Goal: Transaction & Acquisition: Purchase product/service

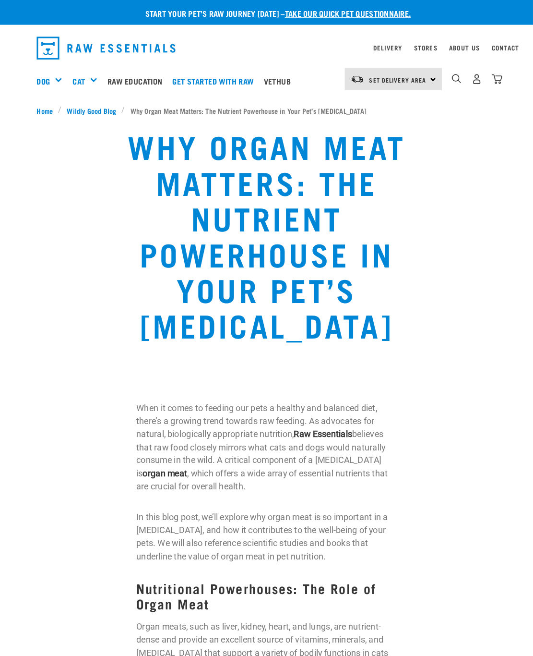
scroll to position [1, 0]
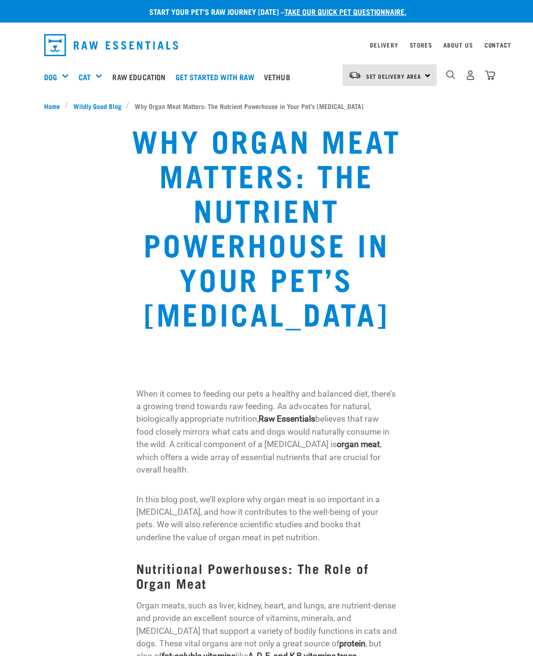
click at [39, 70] on div "Set Delivery Area North Island South Island Dog Shop All Dog Mixes & Minces" at bounding box center [266, 77] width 461 height 38
click at [0, 0] on h5 "Shop All Dog" at bounding box center [0, 0] width 0 height 0
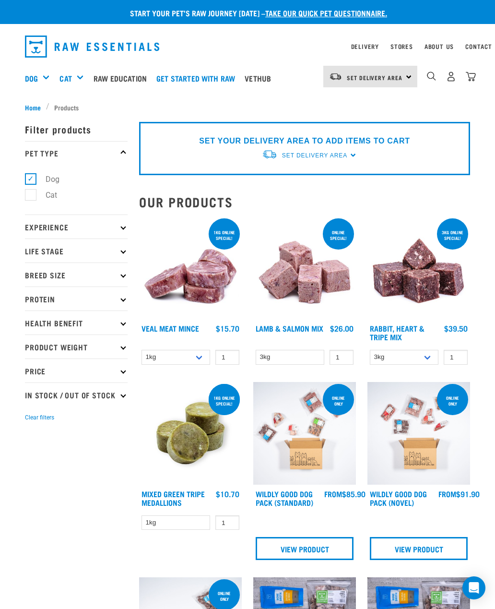
click at [55, 300] on p "Protein" at bounding box center [76, 299] width 103 height 24
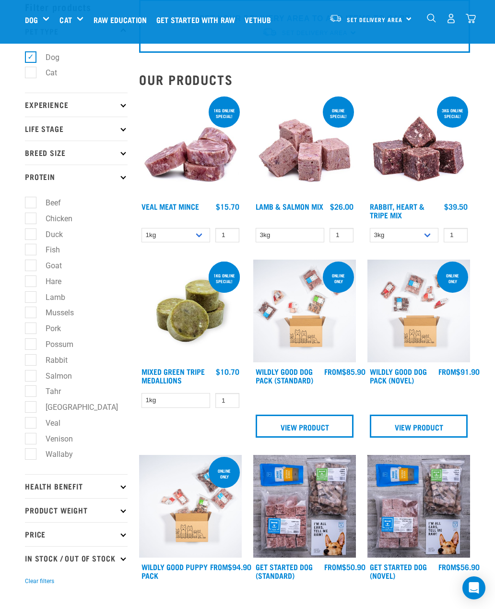
scroll to position [48, 0]
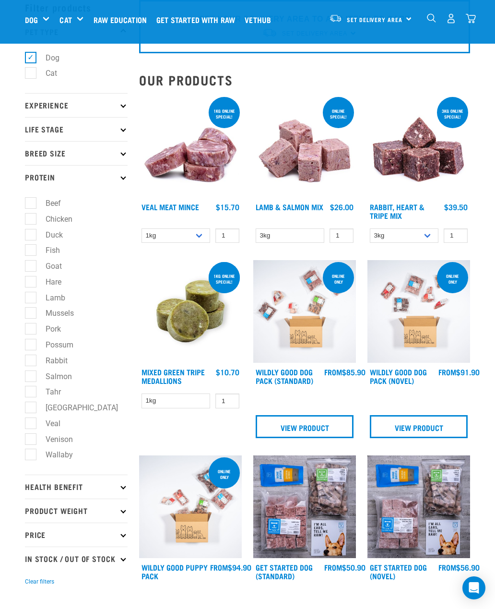
click at [68, 379] on label "Salmon" at bounding box center [53, 377] width 46 height 12
click at [31, 378] on input "Salmon" at bounding box center [28, 375] width 6 height 6
checkbox input "true"
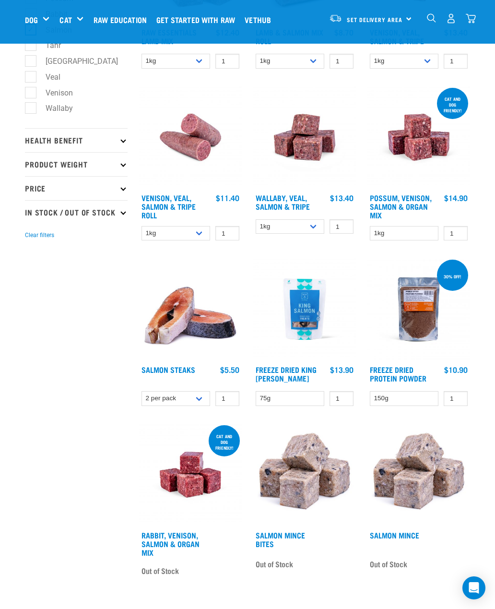
scroll to position [397, 0]
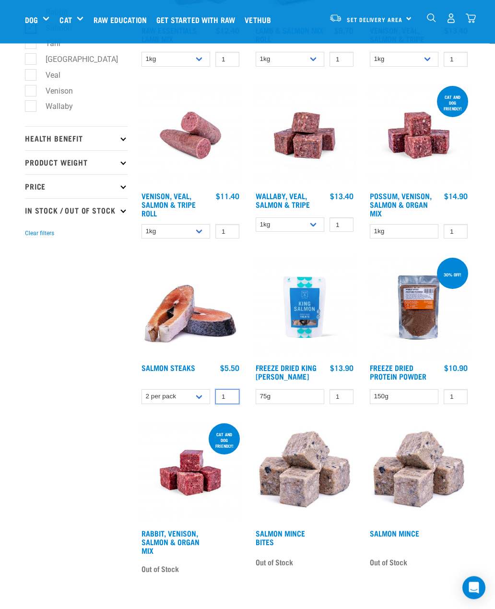
click at [232, 396] on input "1" at bounding box center [228, 397] width 24 height 15
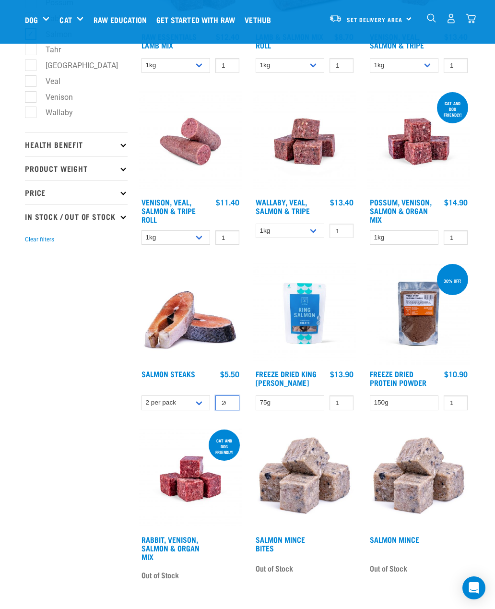
scroll to position [388, 0]
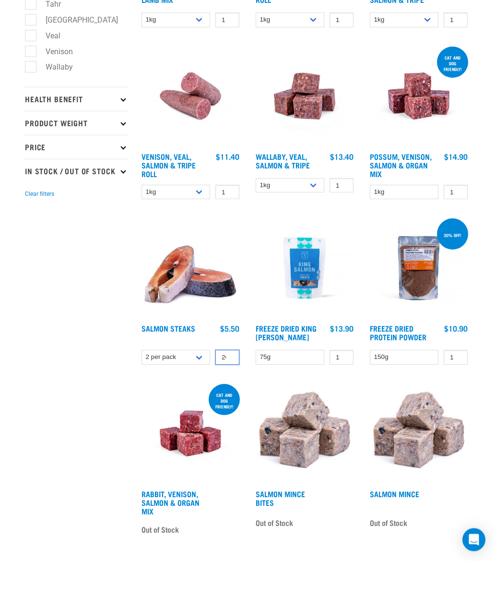
type input "2"
type input "1"
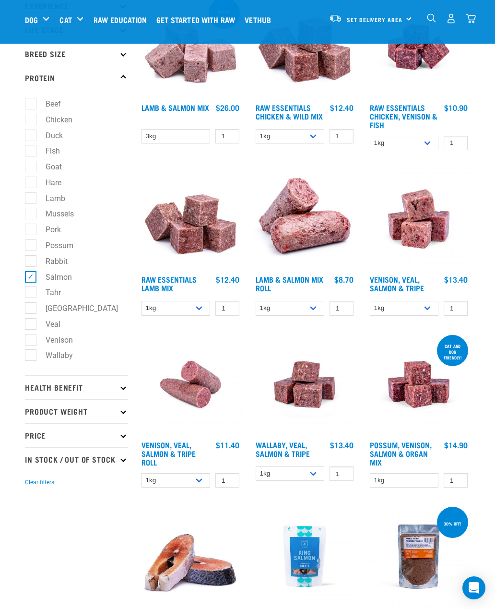
scroll to position [0, 0]
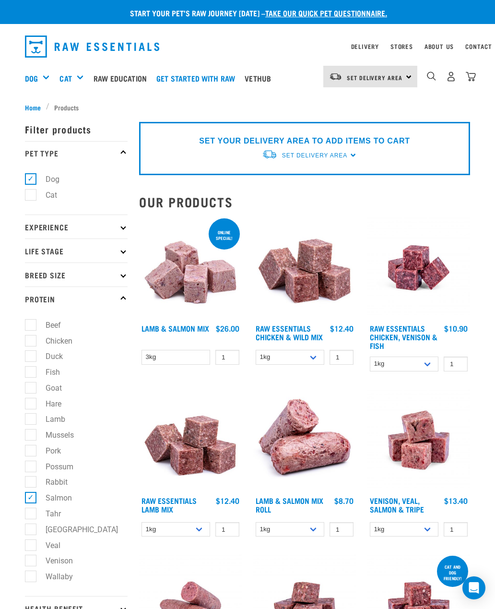
type input "20"
click at [348, 152] on span "Set Delivery Area" at bounding box center [314, 155] width 65 height 7
click at [301, 178] on link "[GEOGRAPHIC_DATA]" at bounding box center [310, 178] width 96 height 16
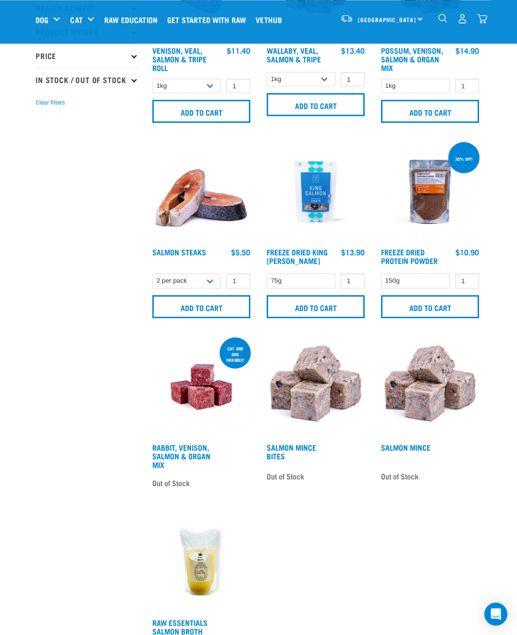
scroll to position [551, 0]
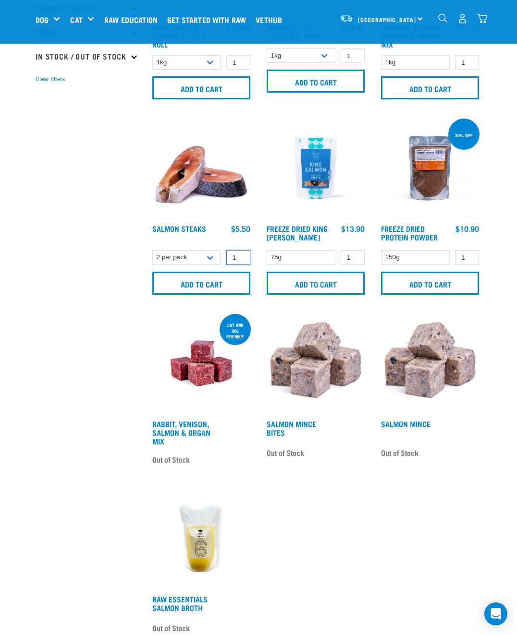
click at [243, 257] on input "1" at bounding box center [238, 257] width 24 height 15
type input "20"
click at [217, 281] on input "Add to cart" at bounding box center [201, 283] width 98 height 23
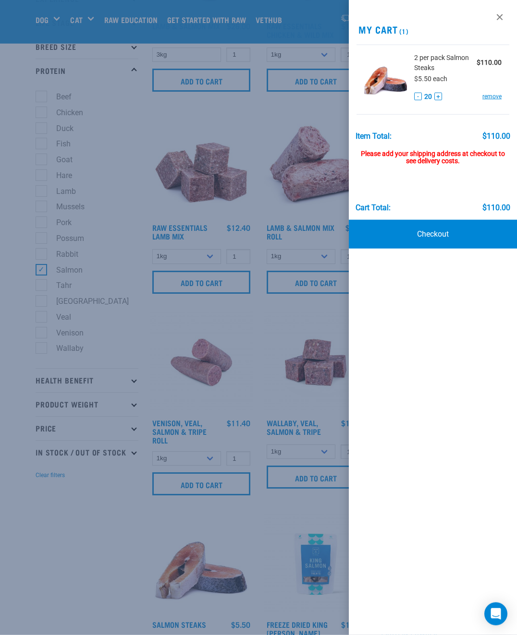
scroll to position [0, 0]
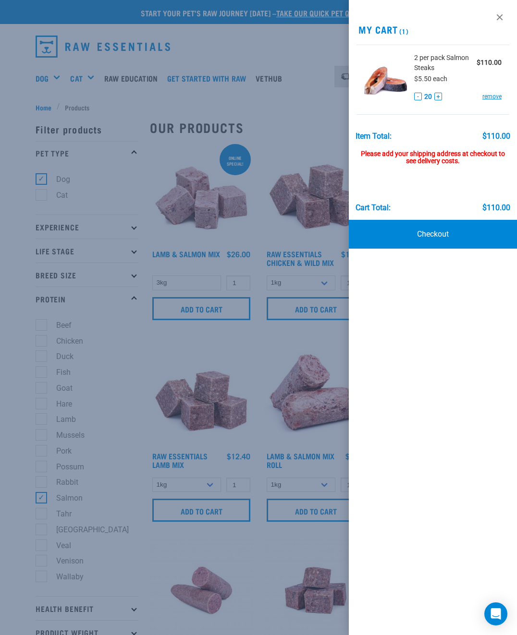
click at [440, 237] on link "Checkout" at bounding box center [433, 234] width 168 height 29
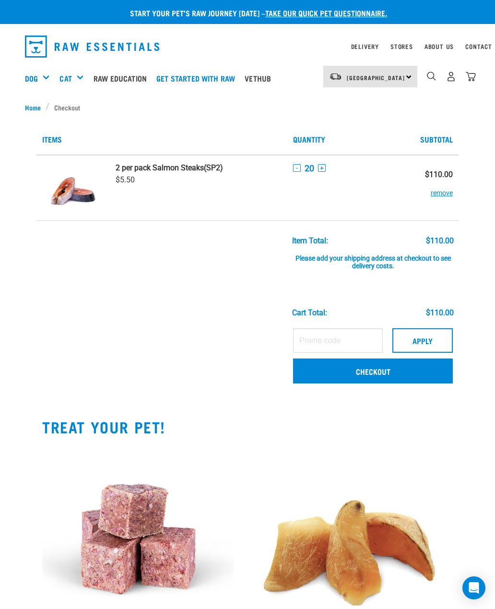
click at [325, 165] on button "+" at bounding box center [322, 168] width 8 height 8
click at [326, 165] on button "+" at bounding box center [322, 168] width 8 height 8
click at [324, 166] on button "+" at bounding box center [322, 168] width 8 height 8
click at [323, 164] on button "+" at bounding box center [322, 168] width 8 height 8
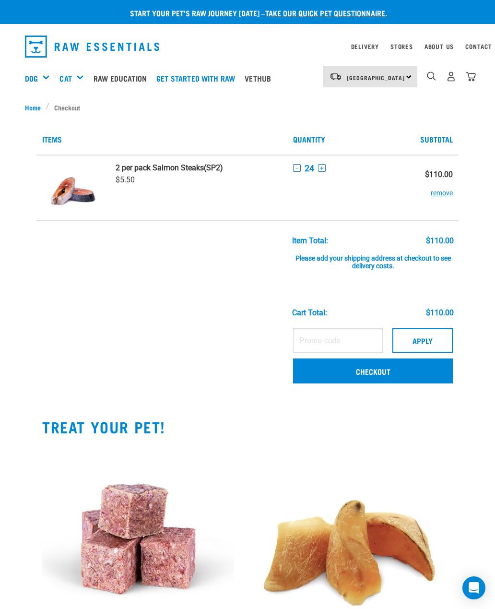
click at [326, 163] on div "- 24 +" at bounding box center [350, 168] width 114 height 10
click at [328, 161] on td "- 24 +" at bounding box center [351, 188] width 126 height 66
click at [324, 165] on button "+" at bounding box center [322, 168] width 8 height 8
click at [324, 166] on button "+" at bounding box center [322, 168] width 8 height 8
click at [324, 165] on button "+" at bounding box center [322, 168] width 8 height 8
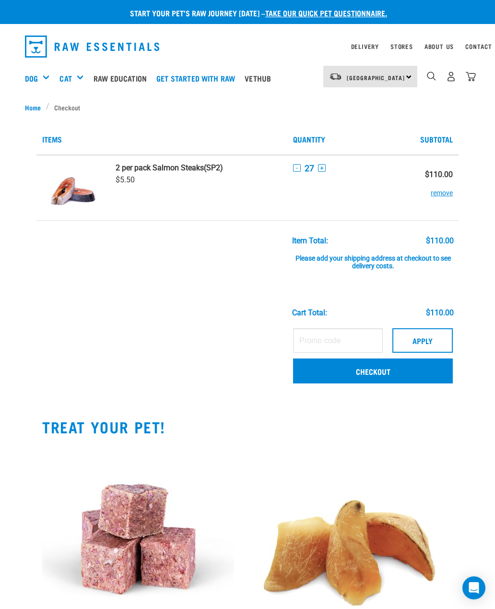
click at [324, 164] on button "+" at bounding box center [322, 168] width 8 height 8
click at [323, 165] on button "+" at bounding box center [322, 168] width 8 height 8
click at [322, 168] on button "+" at bounding box center [322, 168] width 8 height 8
click at [429, 341] on button "Apply" at bounding box center [423, 340] width 60 height 24
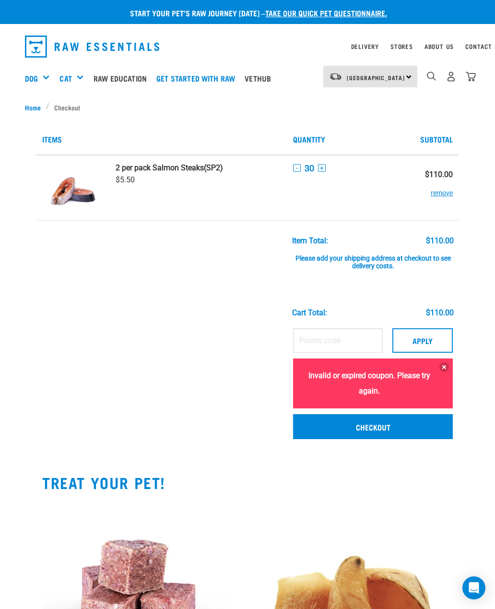
click at [381, 203] on td "- 30 +" at bounding box center [351, 188] width 126 height 66
click at [364, 426] on link "Checkout" at bounding box center [373, 426] width 160 height 25
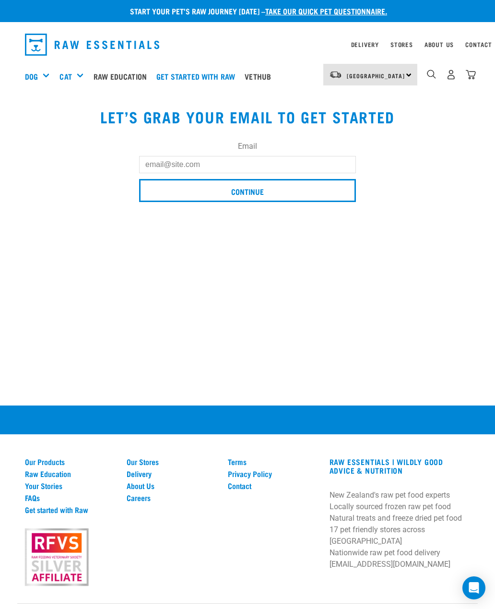
click at [180, 164] on input "Email" at bounding box center [247, 164] width 217 height 17
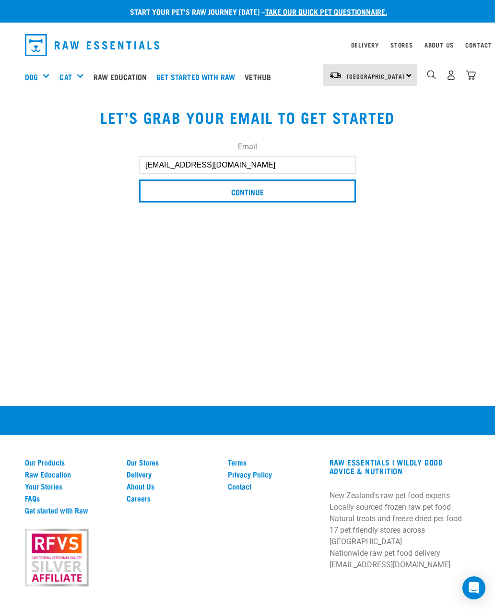
type input "[EMAIL_ADDRESS][DOMAIN_NAME]"
click at [259, 197] on input "Continue" at bounding box center [247, 191] width 217 height 23
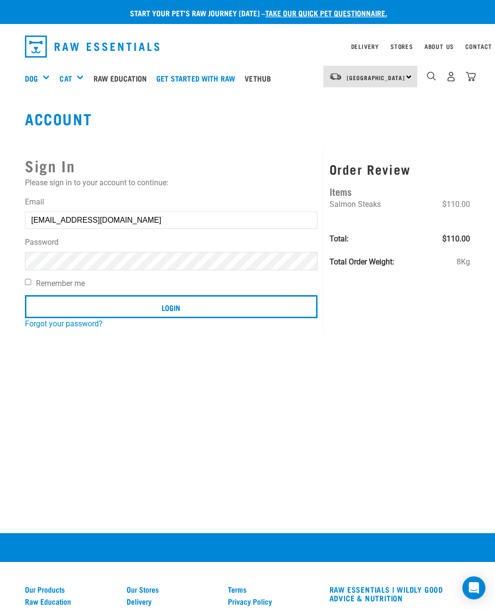
click at [171, 307] on input "Login" at bounding box center [171, 306] width 293 height 23
click at [181, 312] on input "Login" at bounding box center [171, 306] width 293 height 23
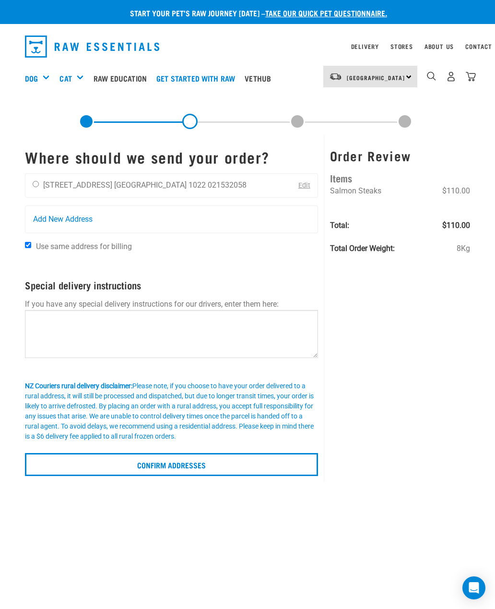
click at [199, 464] on input "Confirm addresses" at bounding box center [171, 464] width 293 height 23
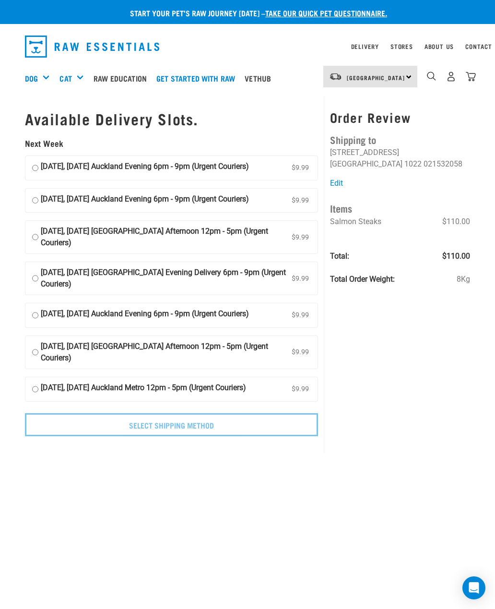
click at [34, 168] on input "[DATE], [DATE] Auckland Evening 6pm - 9pm (Urgent Couriers) $9.99" at bounding box center [35, 168] width 6 height 14
radio input "true"
